Goal: Task Accomplishment & Management: Use online tool/utility

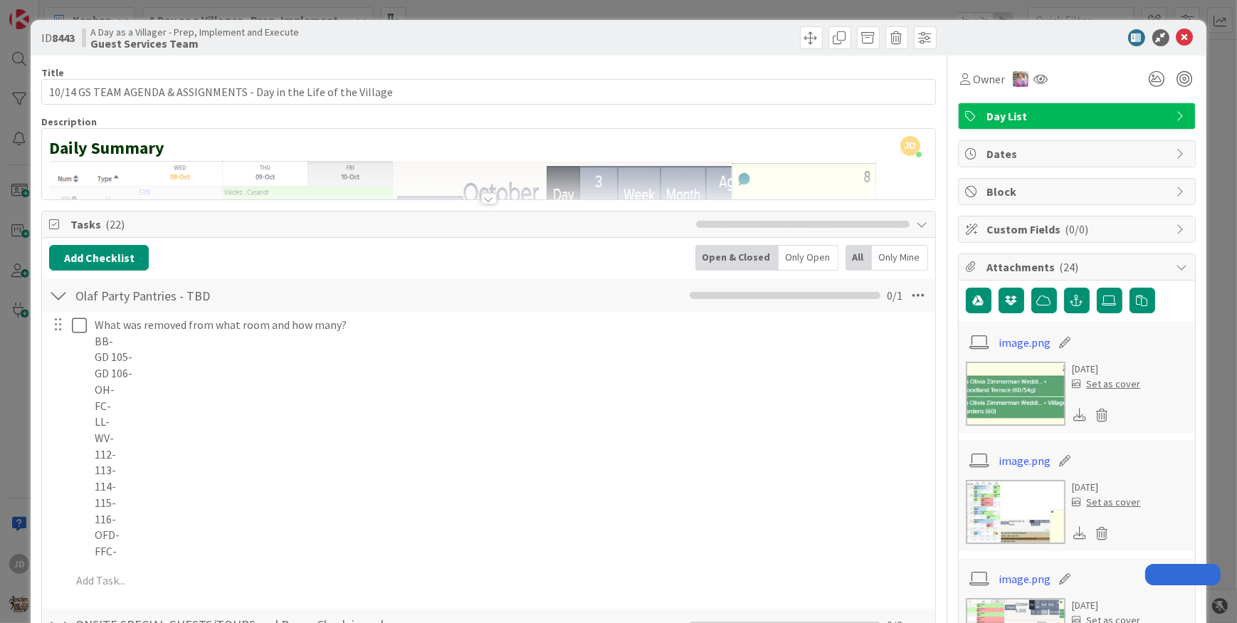
scroll to position [129, 0]
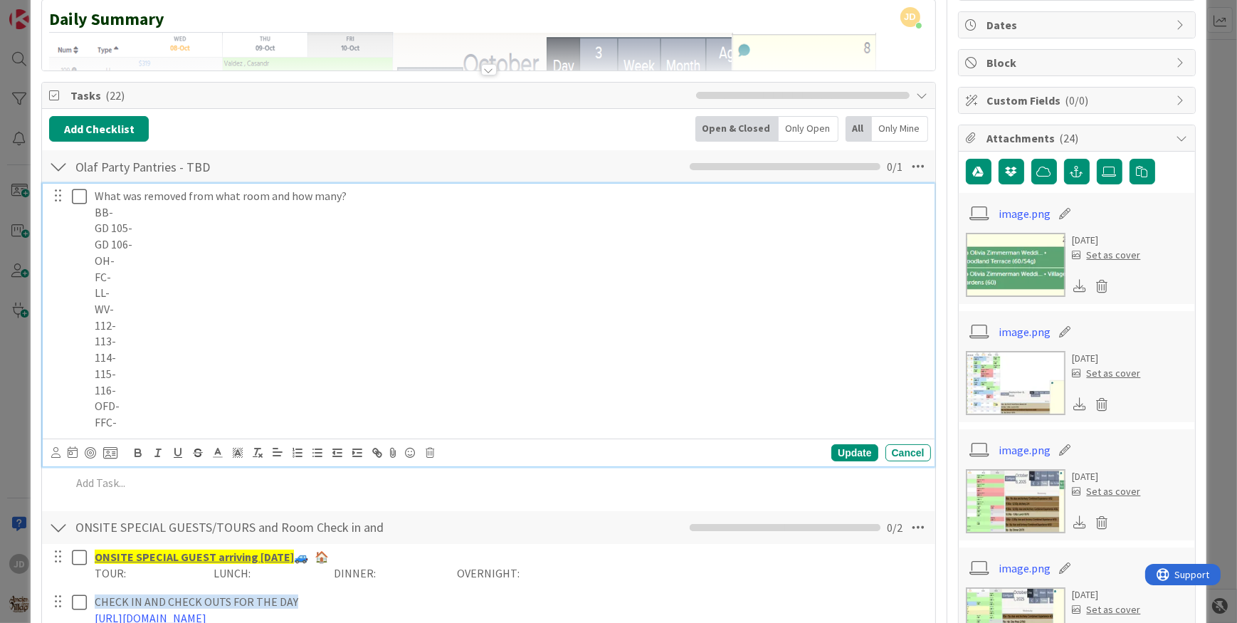
click at [133, 269] on p "FC-" at bounding box center [510, 277] width 831 height 16
drag, startPoint x: 135, startPoint y: 272, endPoint x: 157, endPoint y: 265, distance: 23.9
click at [135, 272] on p "FC-" at bounding box center [510, 277] width 831 height 16
click at [156, 324] on p "112-" at bounding box center [510, 325] width 831 height 16
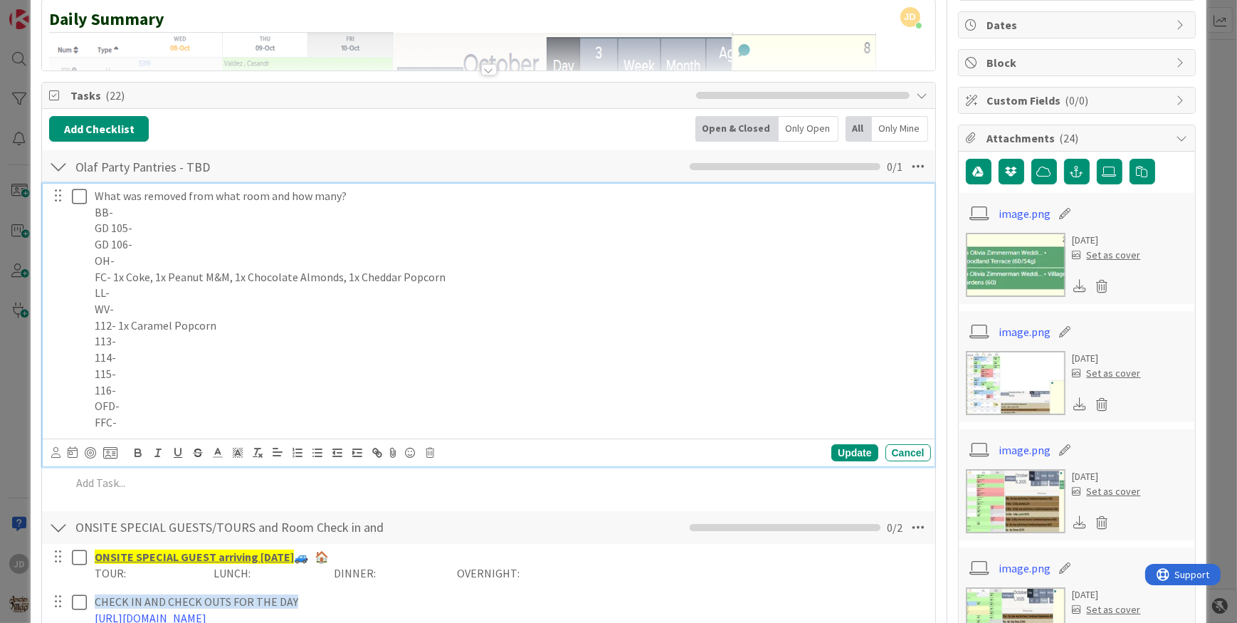
click at [201, 337] on p "113-" at bounding box center [510, 341] width 831 height 16
click at [161, 379] on p "115-" at bounding box center [510, 374] width 831 height 16
click at [165, 385] on p "116-" at bounding box center [510, 390] width 831 height 16
click at [842, 445] on div "Update" at bounding box center [854, 452] width 46 height 17
click at [76, 189] on icon at bounding box center [79, 196] width 15 height 17
